Goal: Information Seeking & Learning: Learn about a topic

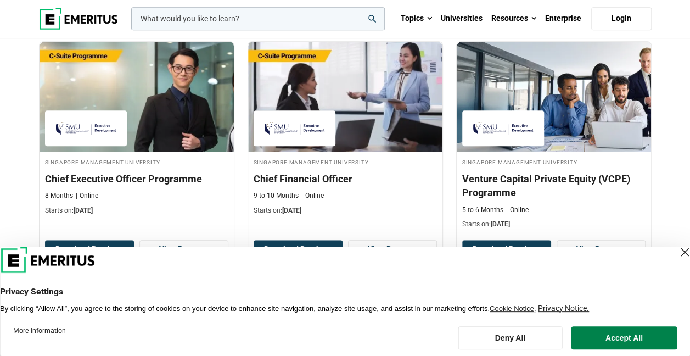
scroll to position [384, 0]
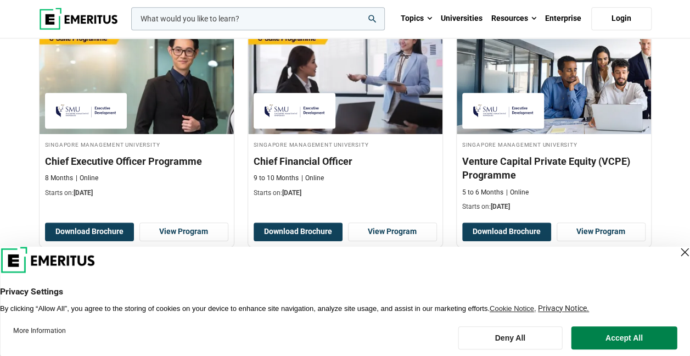
click at [677, 250] on div "Close Layer" at bounding box center [684, 251] width 15 height 15
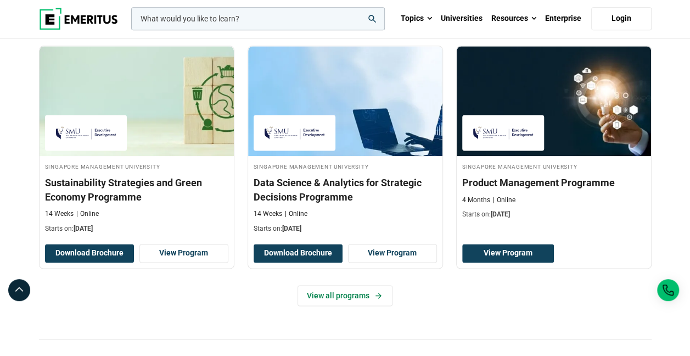
scroll to position [714, 0]
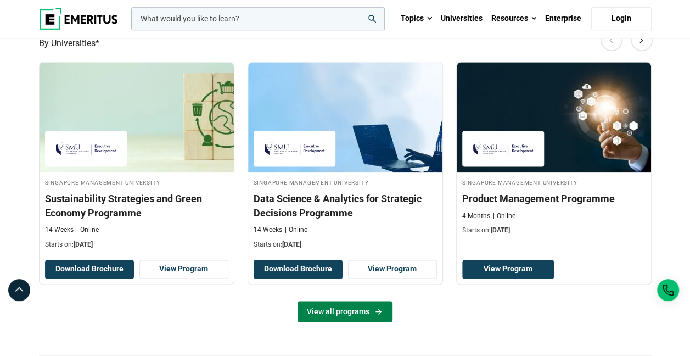
click at [339, 308] on link "View all programs" at bounding box center [345, 311] width 95 height 21
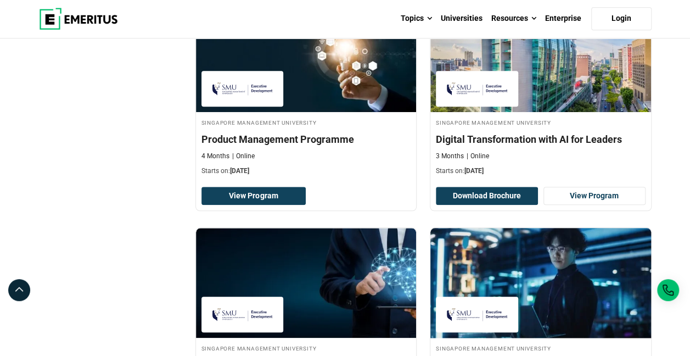
scroll to position [329, 0]
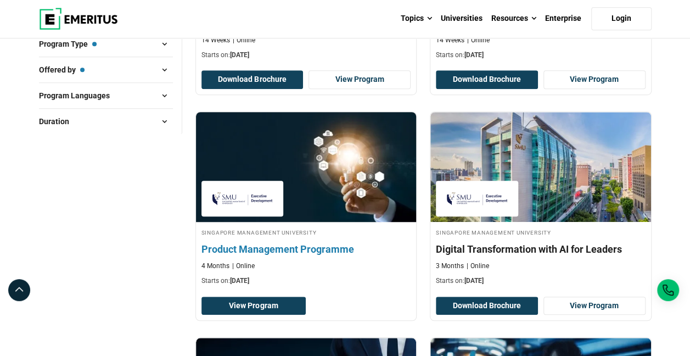
click at [273, 248] on h4 "Product Management Programme" at bounding box center [307, 249] width 210 height 14
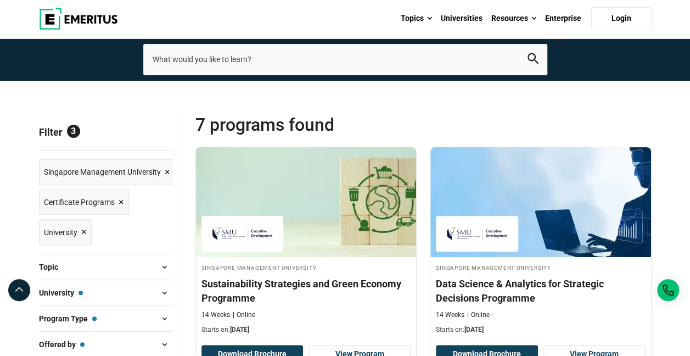
scroll to position [0, 0]
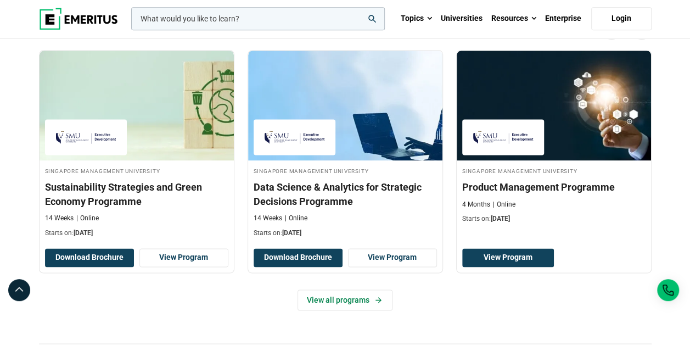
scroll to position [714, 0]
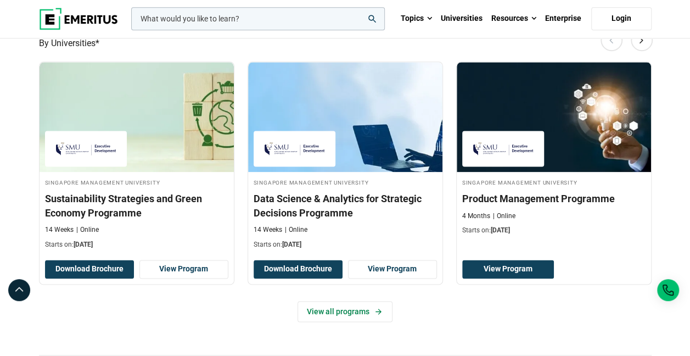
click at [79, 16] on img at bounding box center [78, 19] width 79 height 22
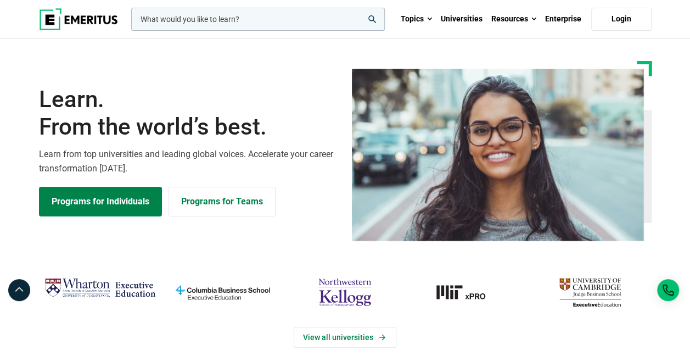
click at [349, 289] on img "northwestern-kellogg" at bounding box center [344, 292] width 111 height 36
click at [231, 21] on input "woocommerce-product-search-field-0" at bounding box center [258, 19] width 254 height 23
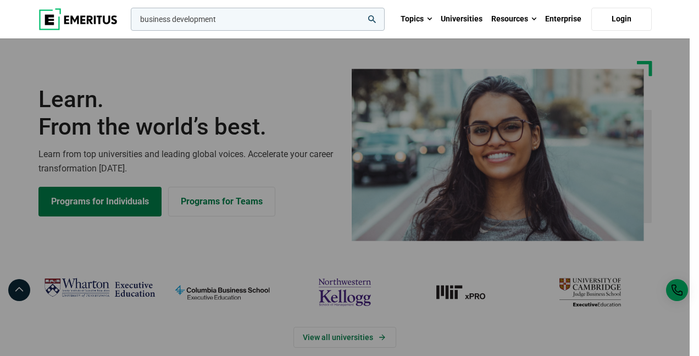
type input "business development"
click at [128, 22] on button "search" at bounding box center [128, 22] width 0 height 0
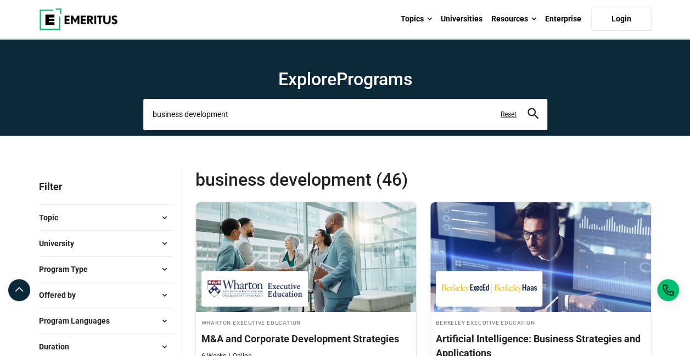
drag, startPoint x: 244, startPoint y: 109, endPoint x: 0, endPoint y: 111, distance: 244.4
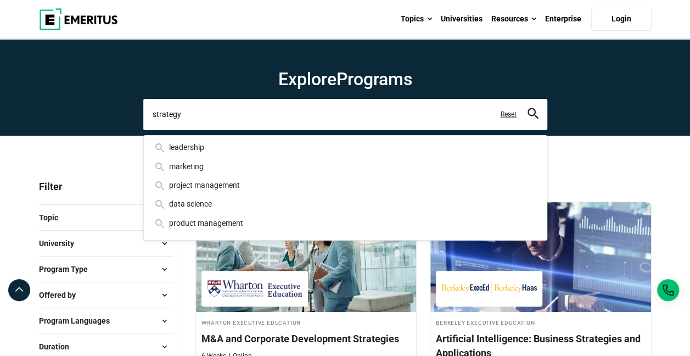
type input "strategy"
click at [528, 108] on button "search" at bounding box center [533, 114] width 11 height 13
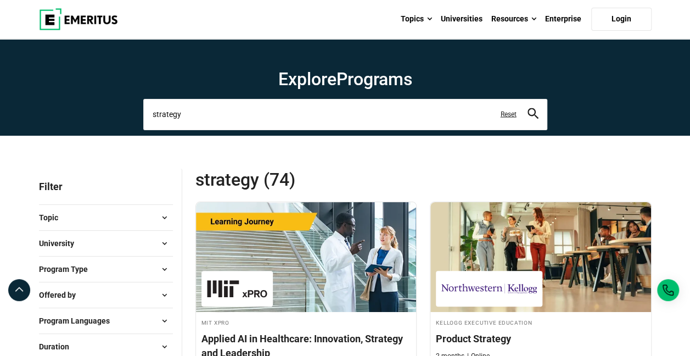
drag, startPoint x: 191, startPoint y: 115, endPoint x: 68, endPoint y: 103, distance: 123.6
click at [71, 104] on section "Explore Programs strategy strategy strategy and execution in business strategy …" at bounding box center [345, 87] width 690 height 97
type input "sales"
click at [528, 108] on button "search" at bounding box center [533, 114] width 11 height 13
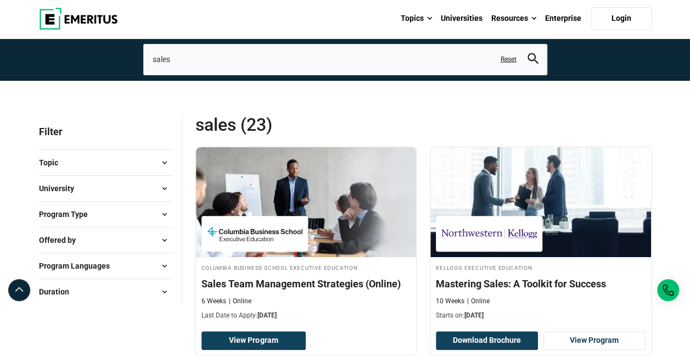
scroll to position [110, 0]
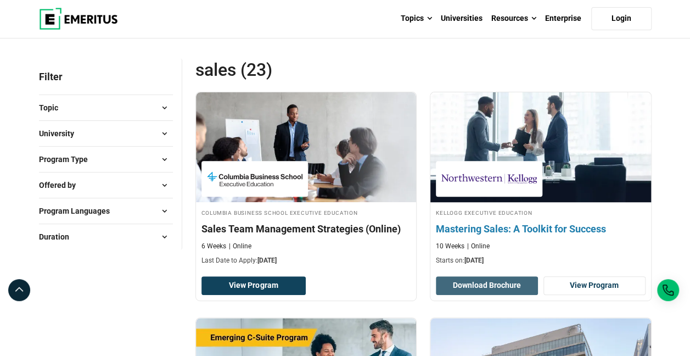
click at [480, 283] on button "Download Brochure" at bounding box center [487, 285] width 102 height 19
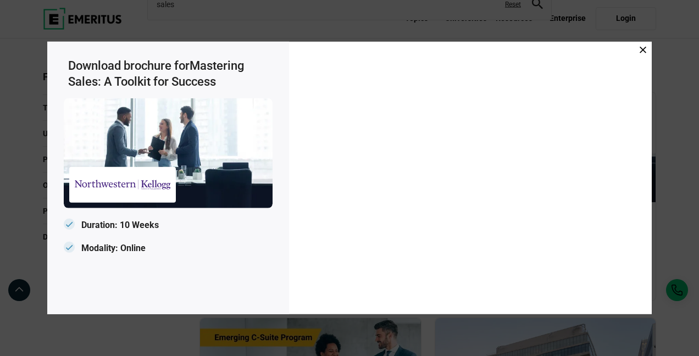
click at [641, 48] on icon at bounding box center [642, 50] width 7 height 7
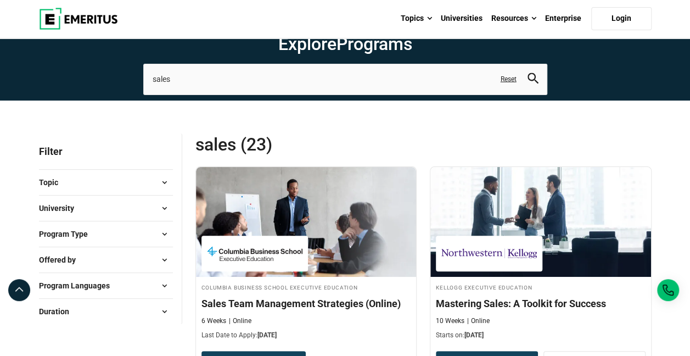
scroll to position [0, 0]
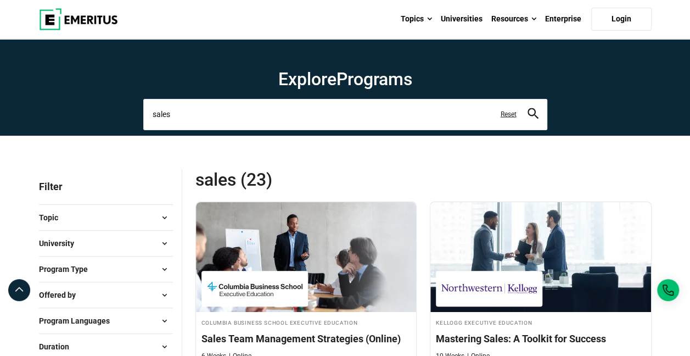
drag, startPoint x: 228, startPoint y: 118, endPoint x: 53, endPoint y: 116, distance: 175.2
click at [55, 119] on section "Explore Programs sales sales sales certification sales efficiency improvement s…" at bounding box center [345, 87] width 690 height 97
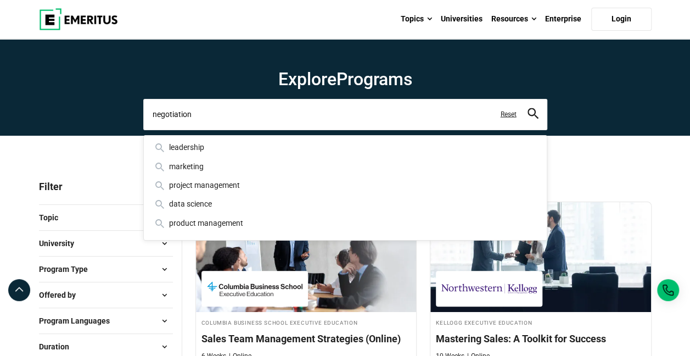
type input "negotiation"
click at [528, 108] on button "search" at bounding box center [533, 114] width 11 height 13
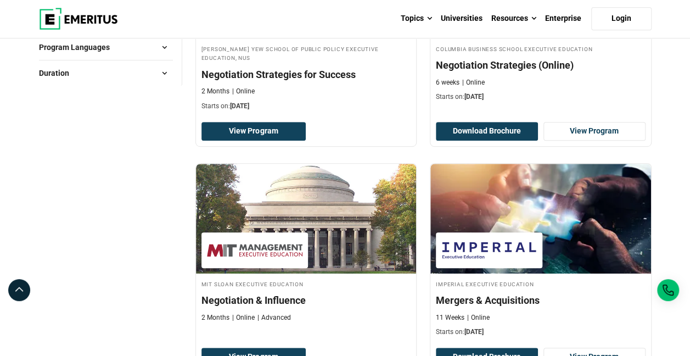
scroll to position [165, 0]
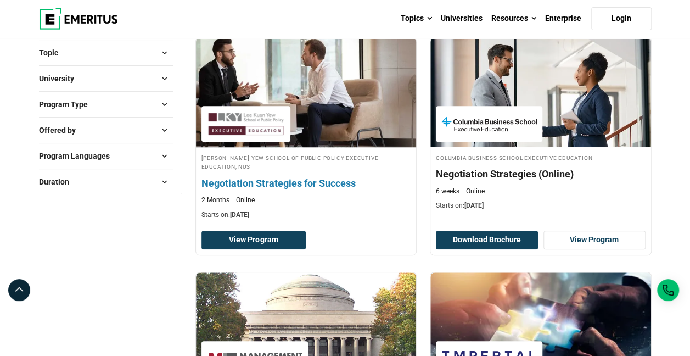
click at [321, 78] on img at bounding box center [306, 92] width 243 height 121
